Goal: Information Seeking & Learning: Learn about a topic

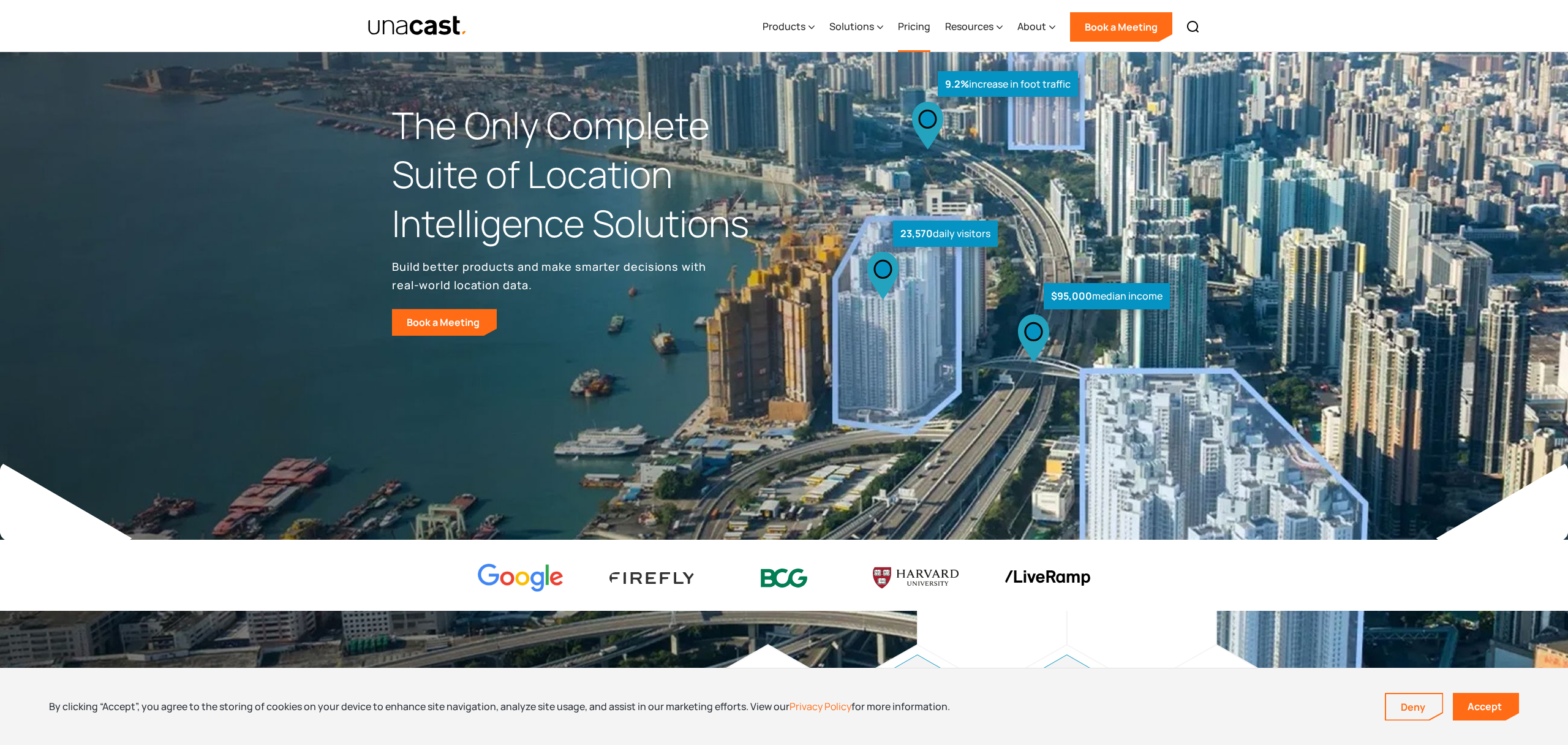
click at [908, 23] on link "Pricing" at bounding box center [914, 27] width 33 height 50
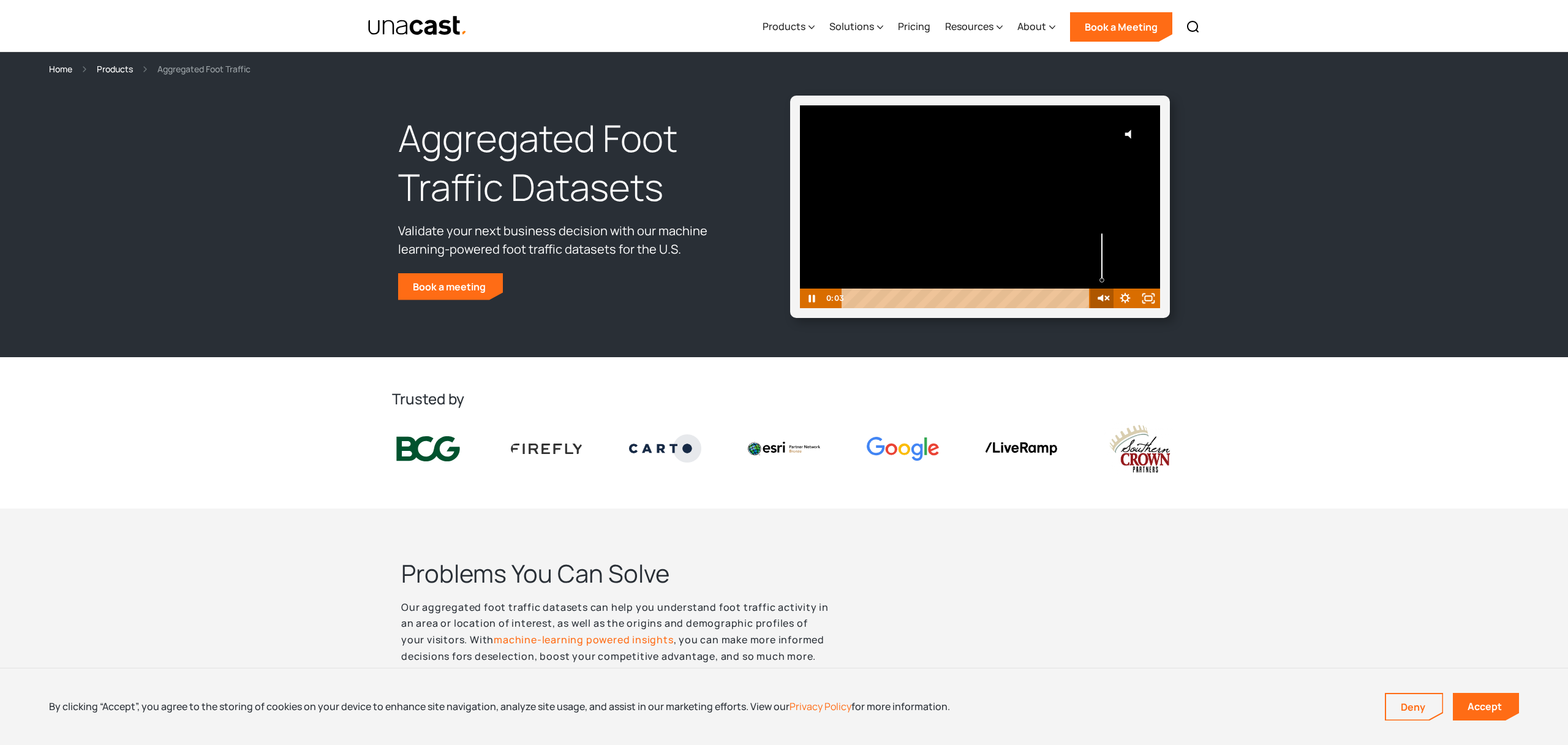
click at [1104, 299] on icon "Unmute" at bounding box center [1101, 299] width 28 height 23
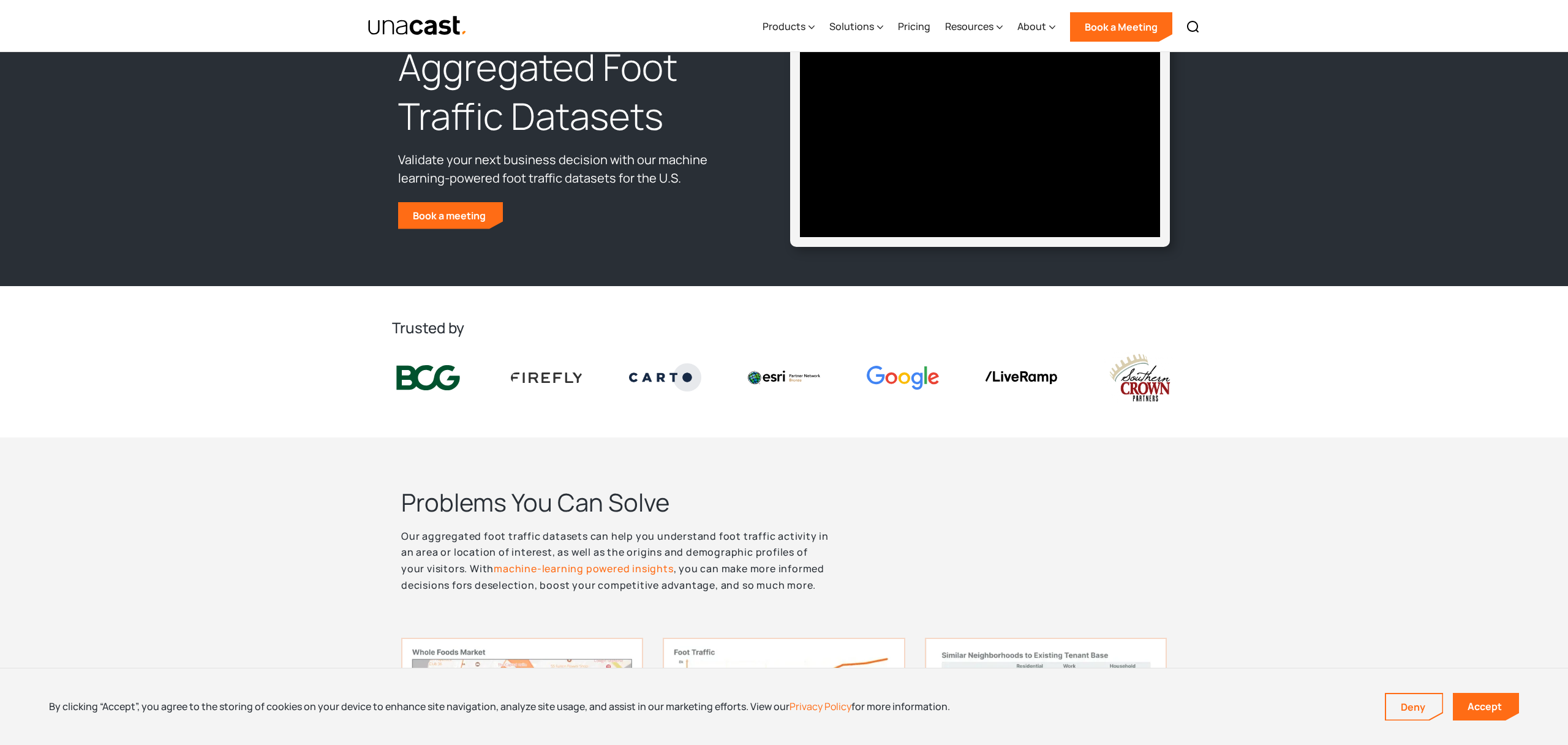
scroll to position [72, 0]
